Goal: Navigation & Orientation: Find specific page/section

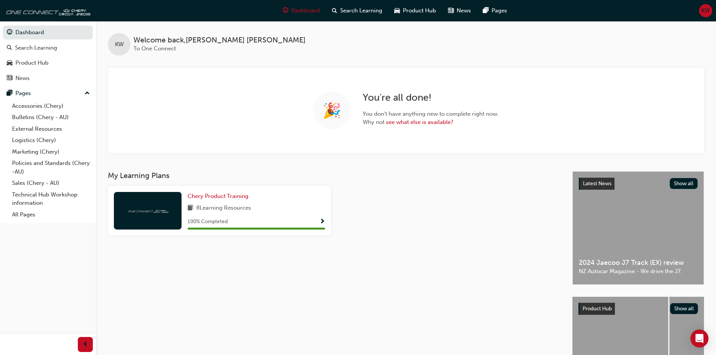
click at [701, 11] on span "KW" at bounding box center [705, 10] width 9 height 9
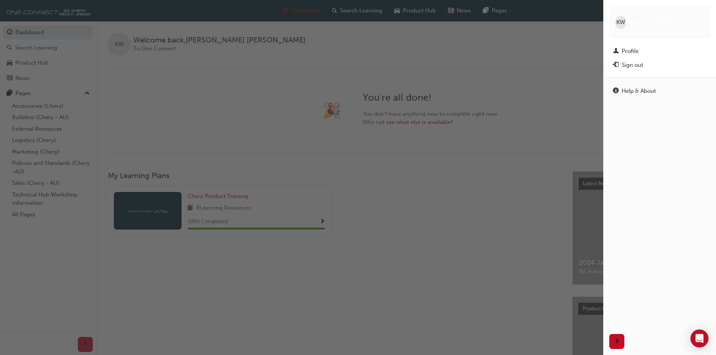
click at [568, 44] on div "button" at bounding box center [301, 177] width 603 height 355
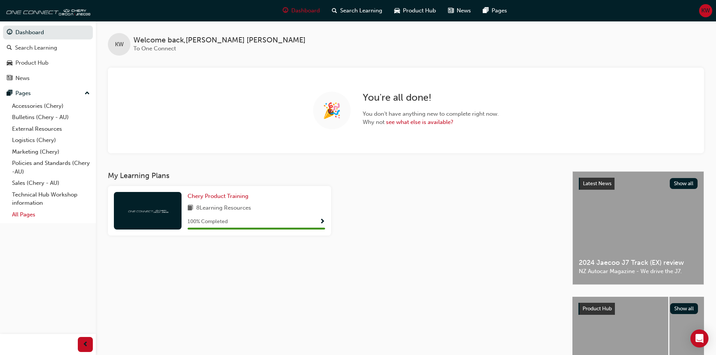
click at [28, 216] on link "All Pages" at bounding box center [51, 215] width 84 height 12
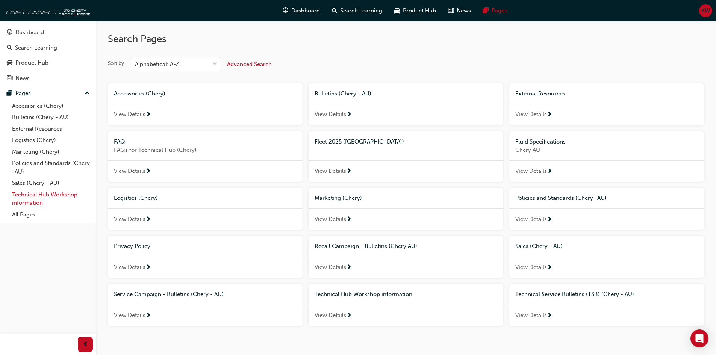
click at [40, 200] on link "Technical Hub Workshop information" at bounding box center [51, 199] width 84 height 20
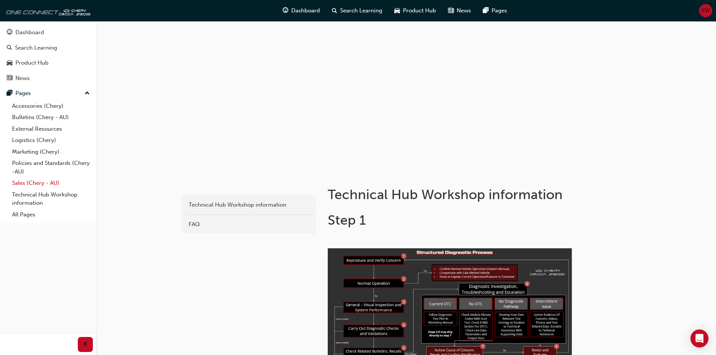
click at [37, 182] on link "Sales (Chery - AU)" at bounding box center [51, 183] width 84 height 12
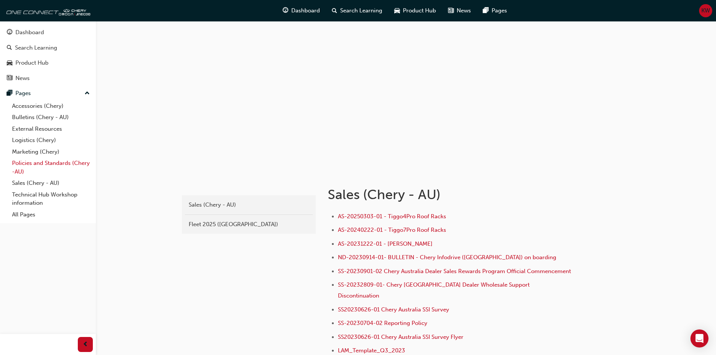
click at [40, 164] on link "Policies and Standards (Chery -AU)" at bounding box center [51, 167] width 84 height 20
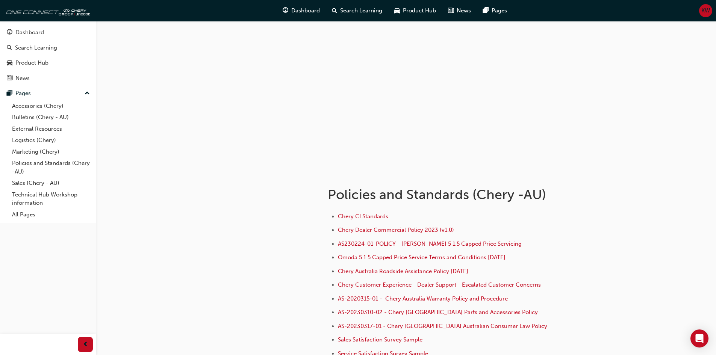
click at [711, 11] on div "KW" at bounding box center [705, 10] width 13 height 13
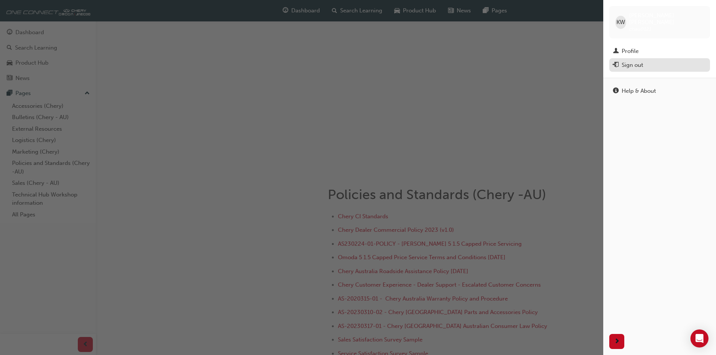
click at [631, 61] on div "Sign out" at bounding box center [631, 65] width 21 height 9
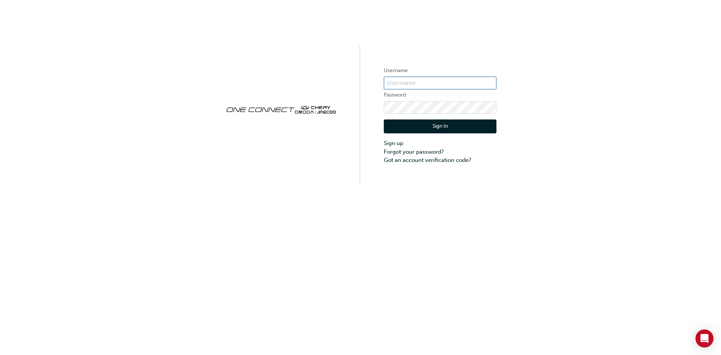
type input "CHAU0121"
click at [443, 125] on button "Sign In" at bounding box center [440, 126] width 113 height 14
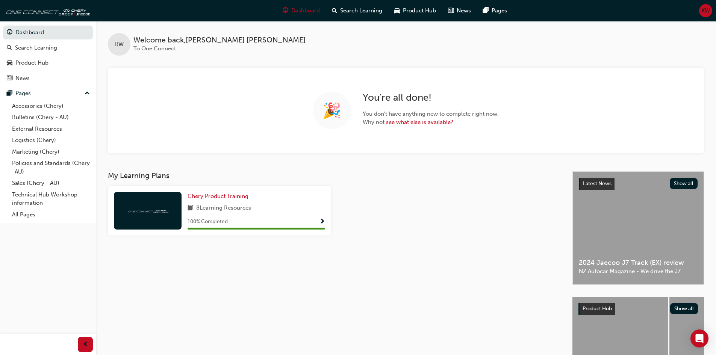
click at [700, 9] on div "KW" at bounding box center [705, 10] width 13 height 13
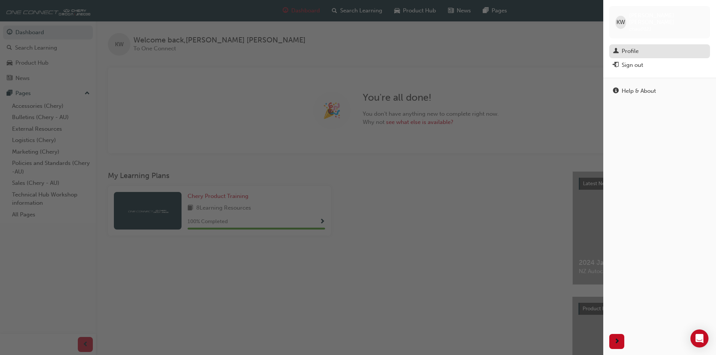
click at [658, 47] on div "Profile" at bounding box center [659, 51] width 93 height 9
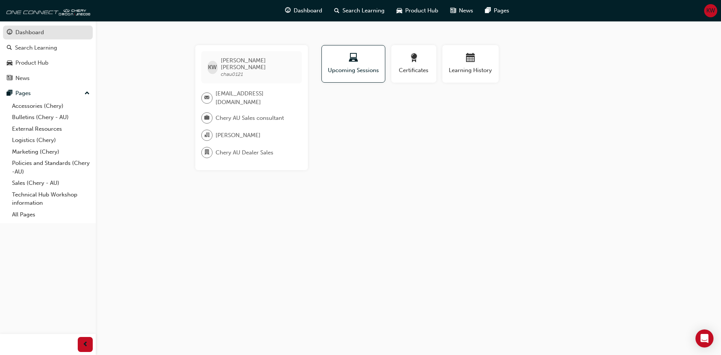
click at [30, 33] on div "Dashboard" at bounding box center [29, 32] width 29 height 9
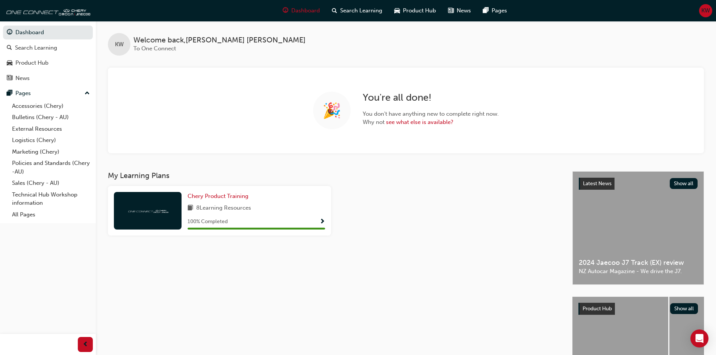
click at [702, 9] on span "KW" at bounding box center [705, 10] width 9 height 9
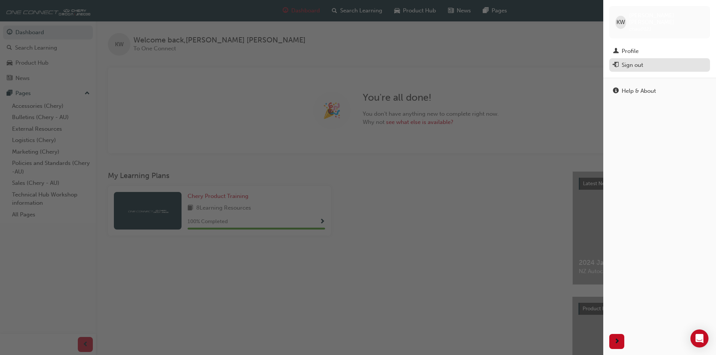
click at [637, 61] on div "Sign out" at bounding box center [631, 65] width 21 height 9
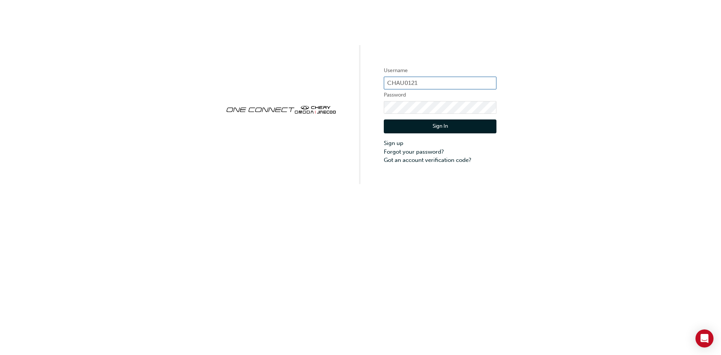
drag, startPoint x: 411, startPoint y: 80, endPoint x: 393, endPoint y: 80, distance: 18.4
click at [393, 80] on input "CHAU0121" at bounding box center [440, 83] width 113 height 13
type input "C"
paste input "CHAU1111"
type input "CHAU1111"
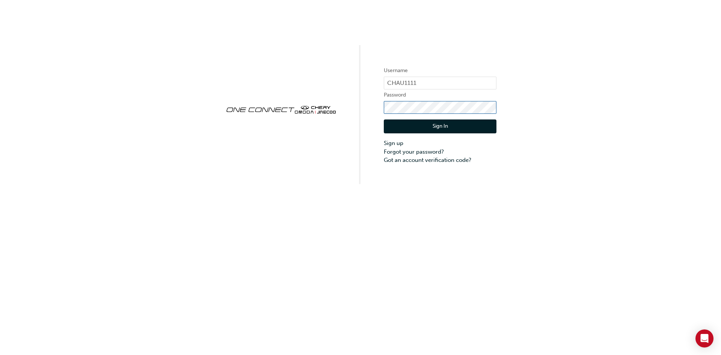
click at [362, 115] on div "Username CHAU1111 Password Sign In Sign up Forgot your password? Got an account…" at bounding box center [360, 92] width 721 height 184
click at [393, 125] on button "Sign In" at bounding box center [440, 126] width 113 height 14
